Goal: Entertainment & Leisure: Consume media (video, audio)

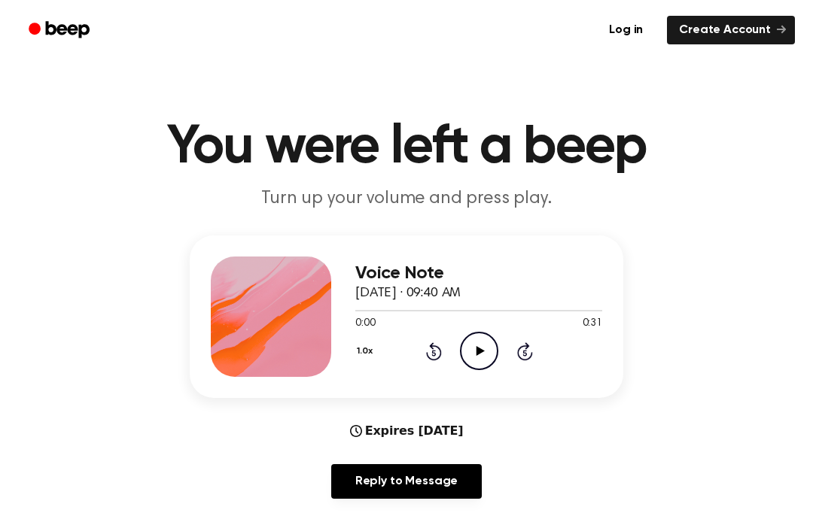
click at [800, 280] on main "You were left a beep Turn up your volume and press play. Voice Note [DATE] · 09…" at bounding box center [406, 485] width 813 height 970
click at [480, 374] on div "Voice Note [DATE] · 09:40 AM 0:00 0:31 Your browser does not support the [objec…" at bounding box center [478, 317] width 247 height 120
click at [475, 357] on icon "Play Audio" at bounding box center [479, 351] width 38 height 38
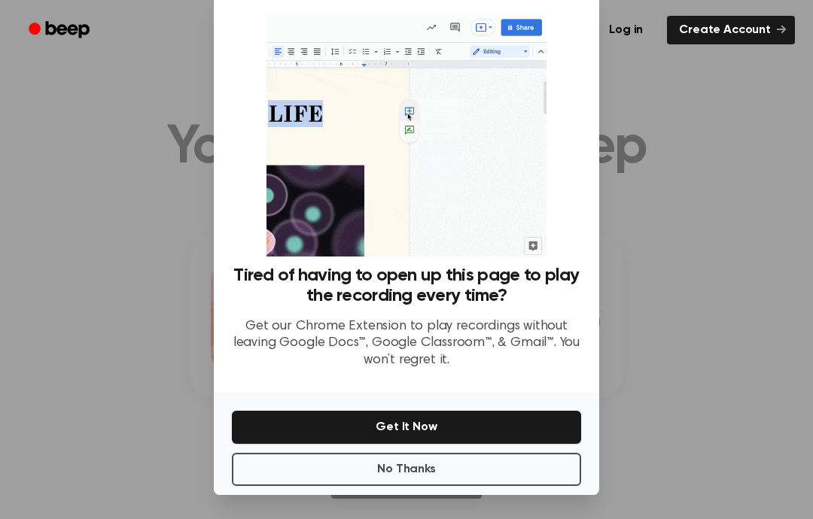
scroll to position [60, 0]
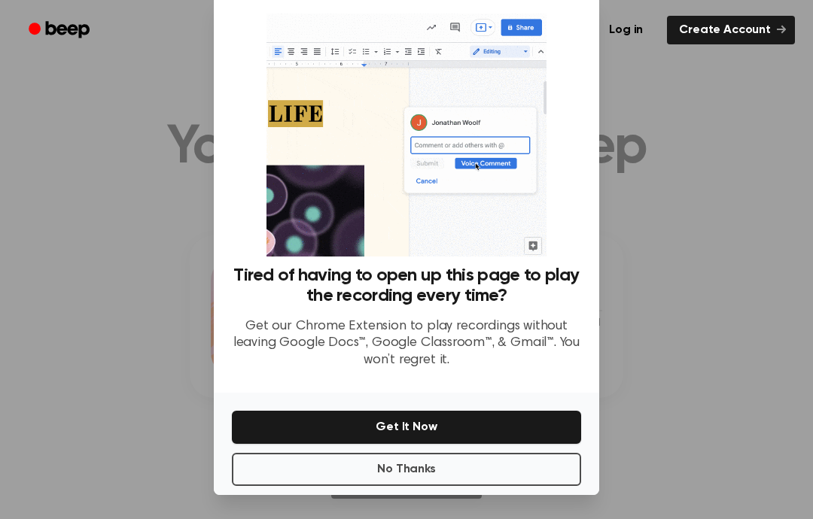
click at [327, 457] on button "No Thanks" at bounding box center [406, 469] width 349 height 33
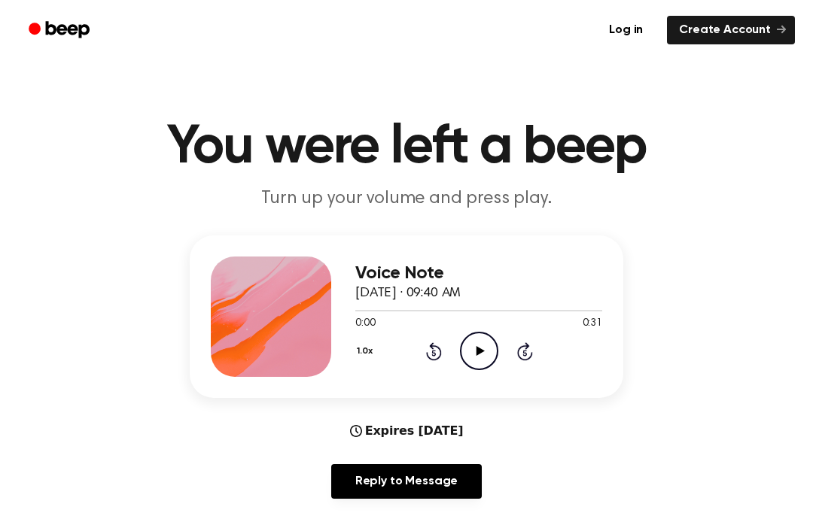
click at [488, 351] on icon "Play Audio" at bounding box center [479, 351] width 38 height 38
click at [480, 360] on icon "Pause Audio" at bounding box center [479, 351] width 38 height 38
click at [472, 352] on icon "Play Audio" at bounding box center [479, 351] width 38 height 38
click at [473, 339] on icon "Pause Audio" at bounding box center [479, 351] width 38 height 38
click at [442, 304] on div at bounding box center [478, 310] width 247 height 12
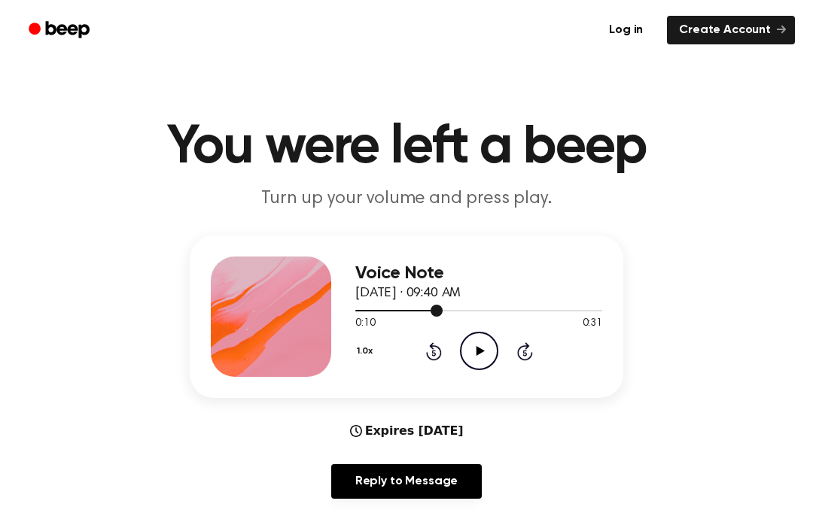
click at [476, 360] on icon "Play Audio" at bounding box center [479, 351] width 38 height 38
click at [0, 266] on main "You were left a beep Turn up your volume and press play. Voice Note [DATE] · 09…" at bounding box center [406, 485] width 813 height 970
click at [476, 354] on icon "Play Audio" at bounding box center [479, 351] width 38 height 38
click at [469, 351] on icon "Play Audio" at bounding box center [479, 351] width 38 height 38
click at [480, 366] on icon "Pause Audio" at bounding box center [479, 351] width 38 height 38
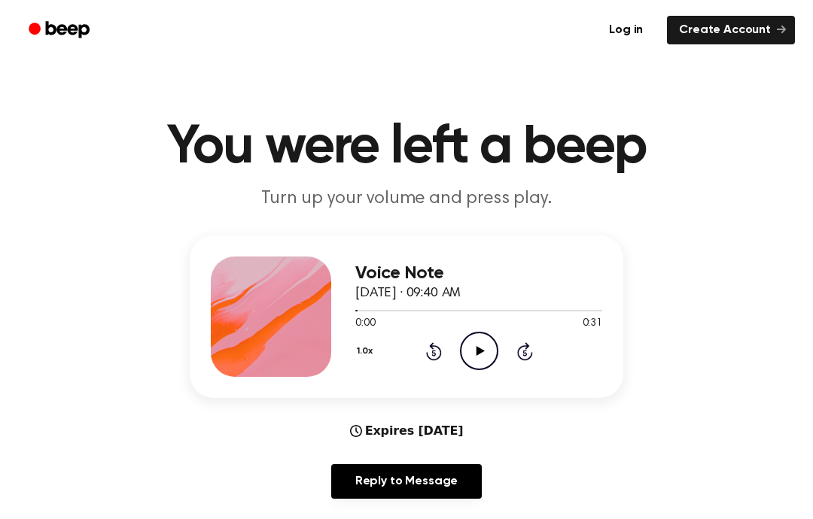
click at [475, 357] on icon "Play Audio" at bounding box center [479, 351] width 38 height 38
click at [810, 234] on main "You were left a beep Turn up your volume and press play. Voice Note [DATE] · 09…" at bounding box center [406, 485] width 813 height 970
